Goal: Information Seeking & Learning: Learn about a topic

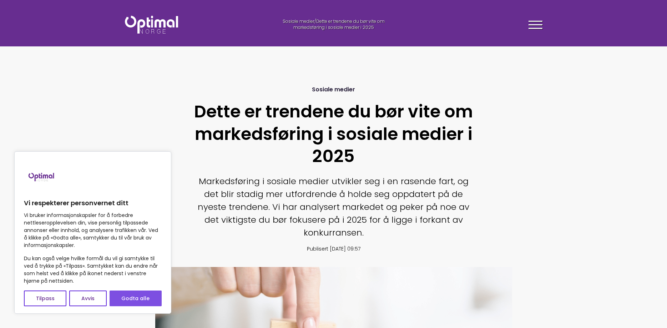
click at [132, 299] on button "Godta alle" at bounding box center [136, 299] width 52 height 16
checkbox input "true"
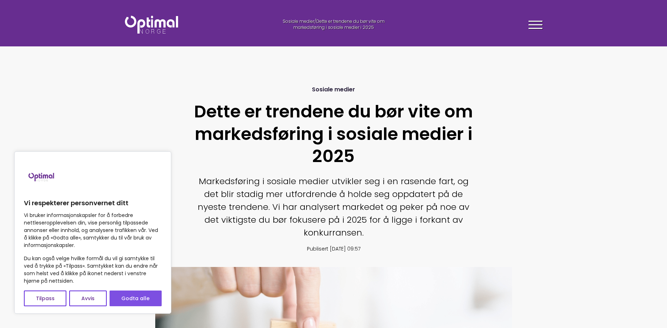
checkbox input "true"
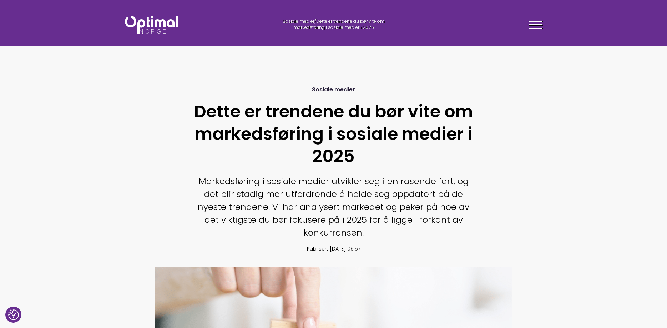
click at [170, 20] on img at bounding box center [151, 25] width 53 height 18
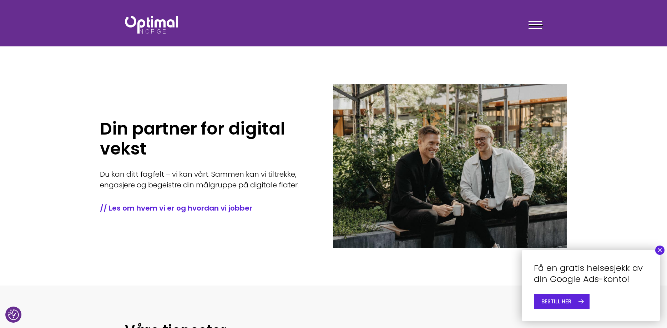
click at [660, 252] on button "×" at bounding box center [659, 250] width 9 height 9
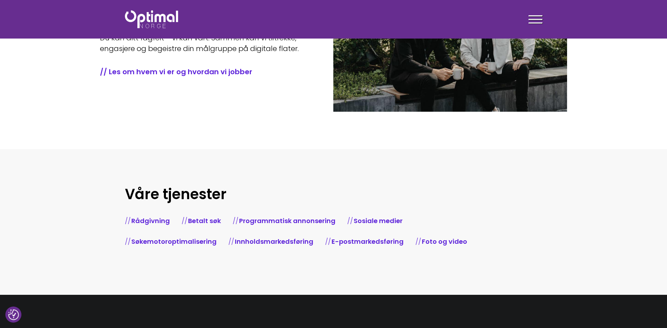
scroll to position [140, 0]
